Goal: Information Seeking & Learning: Learn about a topic

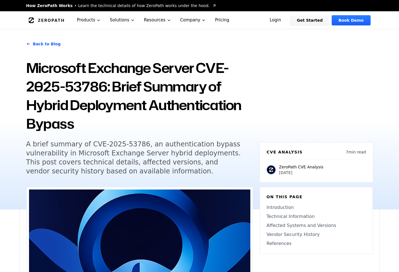
scroll to position [310, 0]
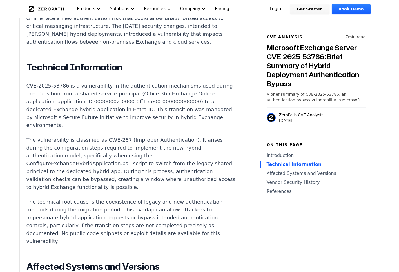
scroll to position [423, 0]
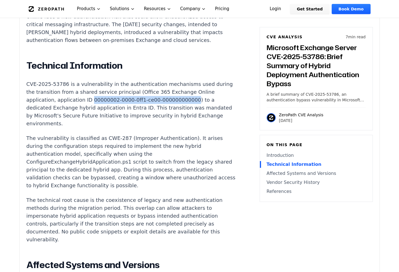
drag, startPoint x: 194, startPoint y: 102, endPoint x: 102, endPoint y: 102, distance: 92.7
click at [102, 102] on p "CVE-2025-53786 is a vulnerability in the authentication mechanisms used during …" at bounding box center [131, 103] width 210 height 47
copy p "00000002-0000-0ff1-ce00-000000000000"
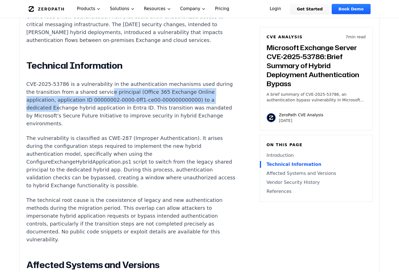
drag, startPoint x: 59, startPoint y: 108, endPoint x: 118, endPoint y: 98, distance: 60.3
click at [118, 98] on p "CVE-2025-53786 is a vulnerability in the authentication mechanisms used during …" at bounding box center [131, 103] width 210 height 47
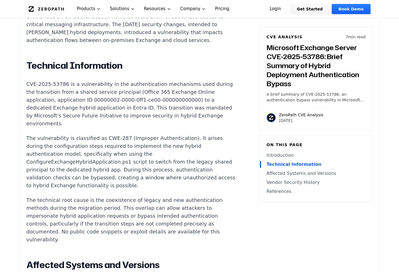
click at [96, 119] on p "CVE-2025-53786 is a vulnerability in the authentication mechanisms used during …" at bounding box center [131, 103] width 210 height 47
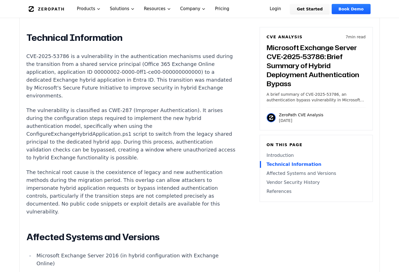
scroll to position [451, 0]
click at [46, 173] on p "The technical root cause is the coexistence of legacy and new authentication me…" at bounding box center [131, 191] width 210 height 47
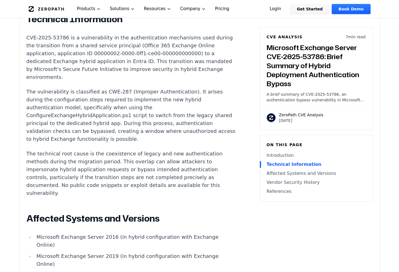
scroll to position [479, 0]
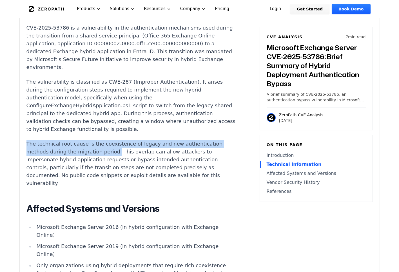
drag, startPoint x: 112, startPoint y: 155, endPoint x: 12, endPoint y: 145, distance: 99.9
copy p "The technical root cause is the coexistence of legacy and new authentication me…"
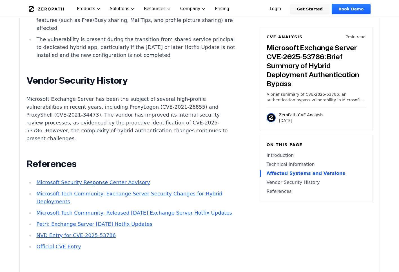
scroll to position [733, 0]
